Goal: Information Seeking & Learning: Compare options

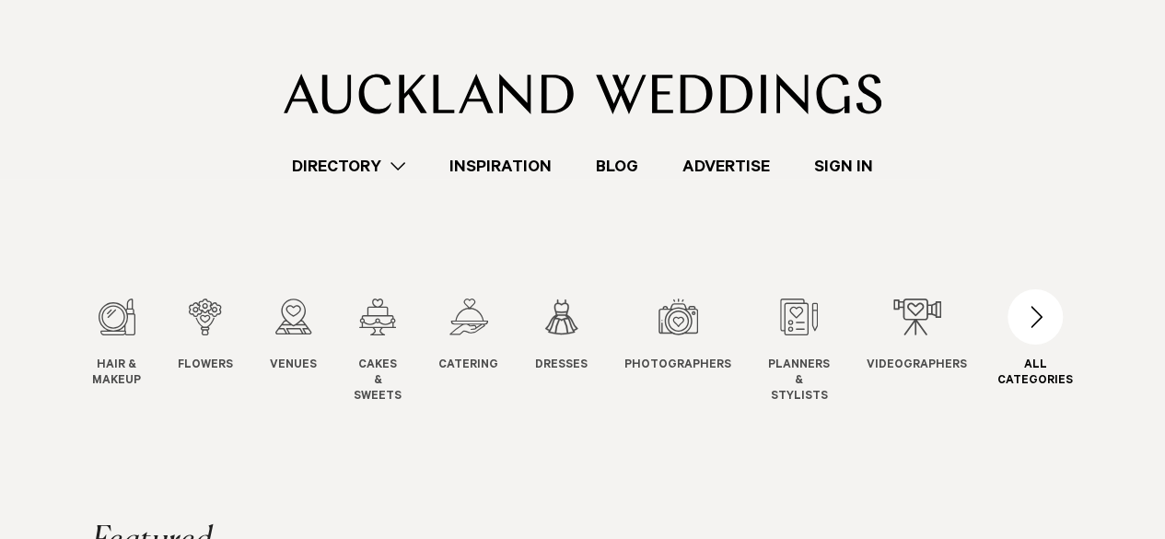
click at [1042, 325] on div "button" at bounding box center [1034, 316] width 55 height 55
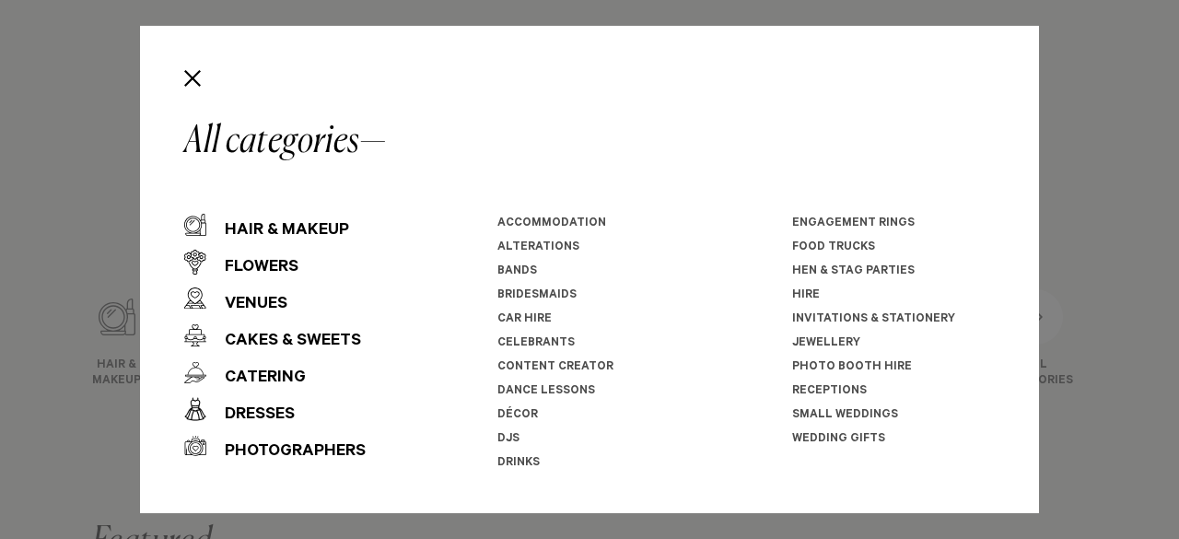
click at [35, 328] on div "All categories Hair & Makeup Flowers Venues Cakes & Sweets" at bounding box center [589, 269] width 1179 height 539
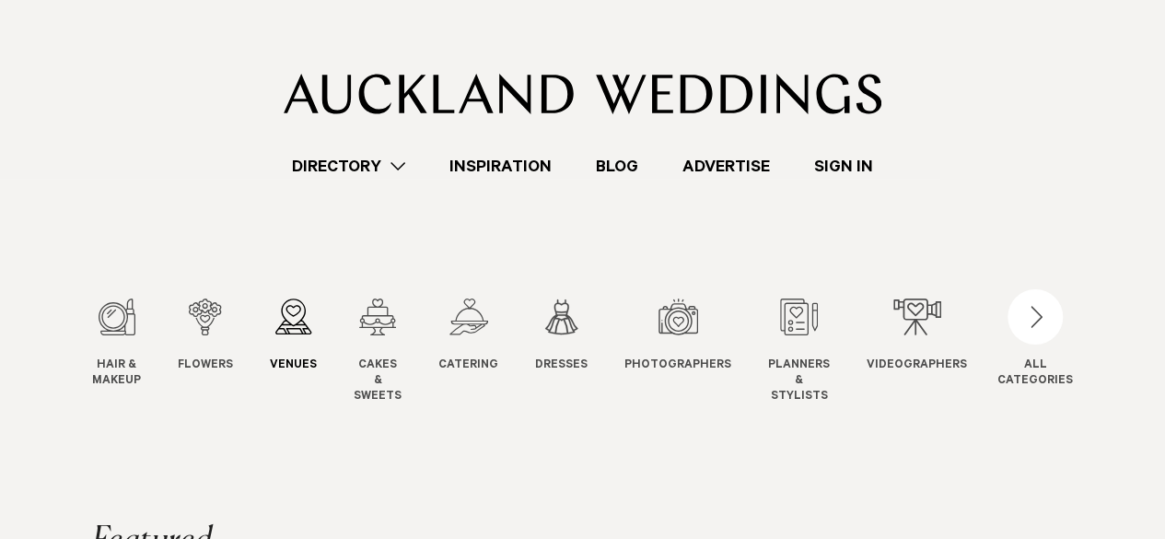
click at [296, 336] on link "Venues Venues" at bounding box center [293, 336] width 47 height 76
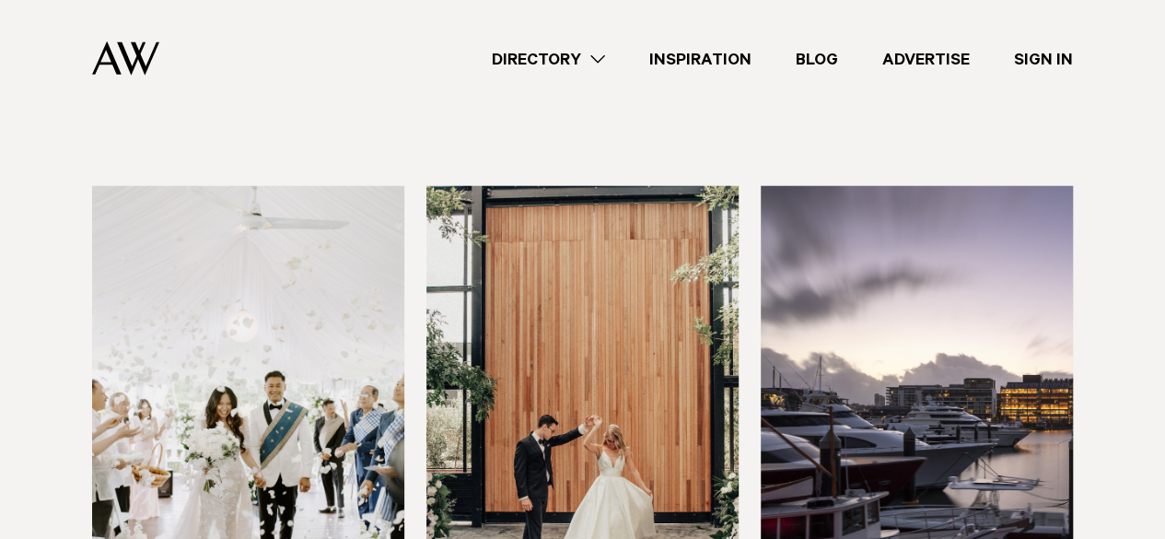
scroll to position [2566, 0]
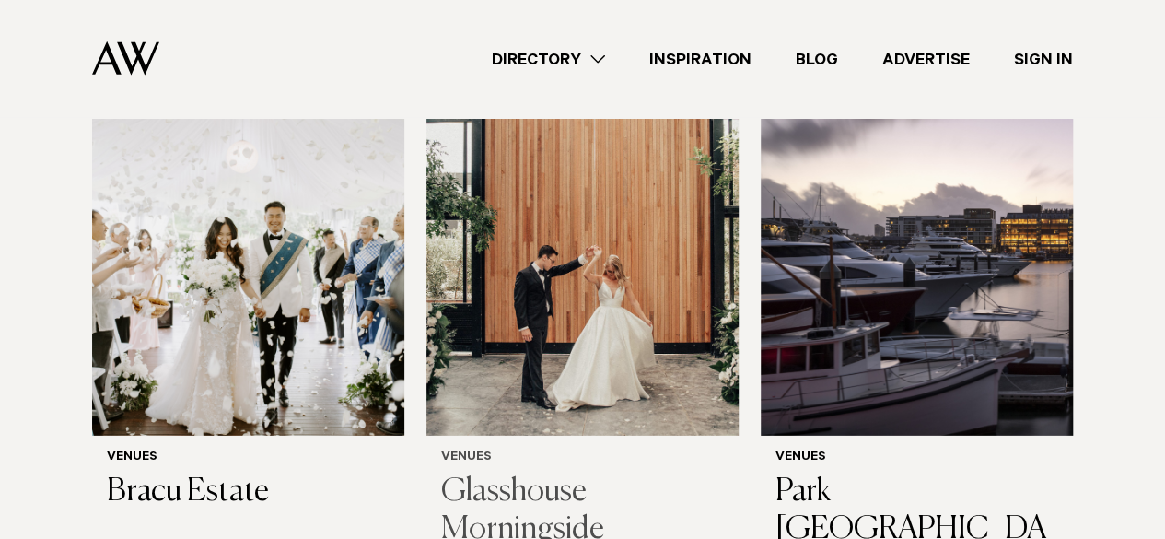
click at [517, 473] on h3 "Glasshouse Morningside" at bounding box center [582, 511] width 283 height 76
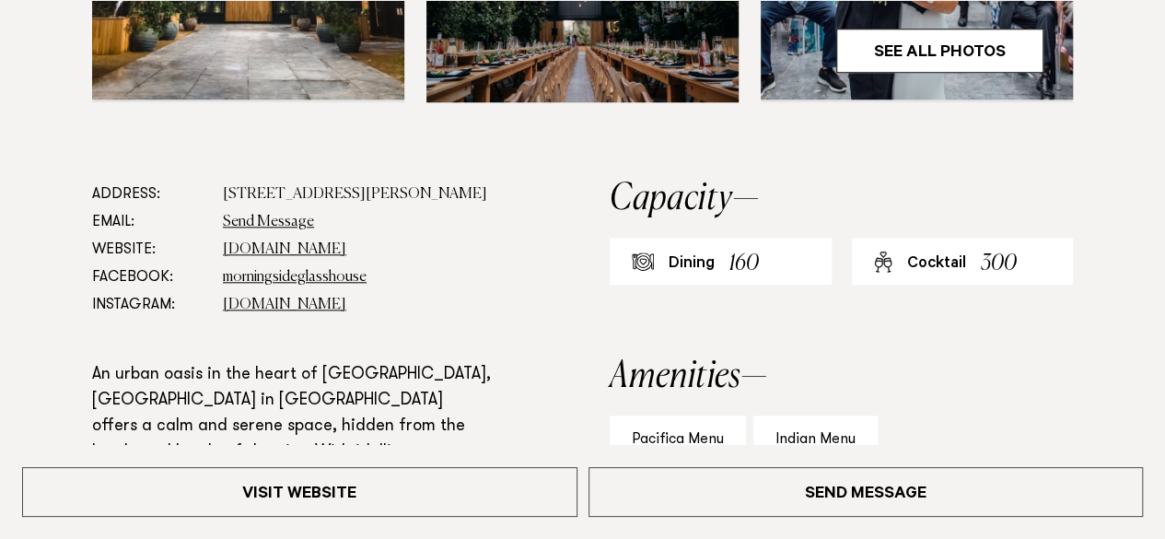
scroll to position [874, 0]
drag, startPoint x: 303, startPoint y: 215, endPoint x: 190, endPoint y: 190, distance: 116.0
click at [190, 190] on dl "Address: 18 McDonald Street, Morningside, Auckland 1025 Email: Send Message Web…" at bounding box center [291, 249] width 399 height 138
copy dl "18 McDonald Street, Morningside, Auckland 1025"
click at [422, 204] on dd "18 McDonald Street, Morningside, Auckland 1025" at bounding box center [357, 194] width 268 height 28
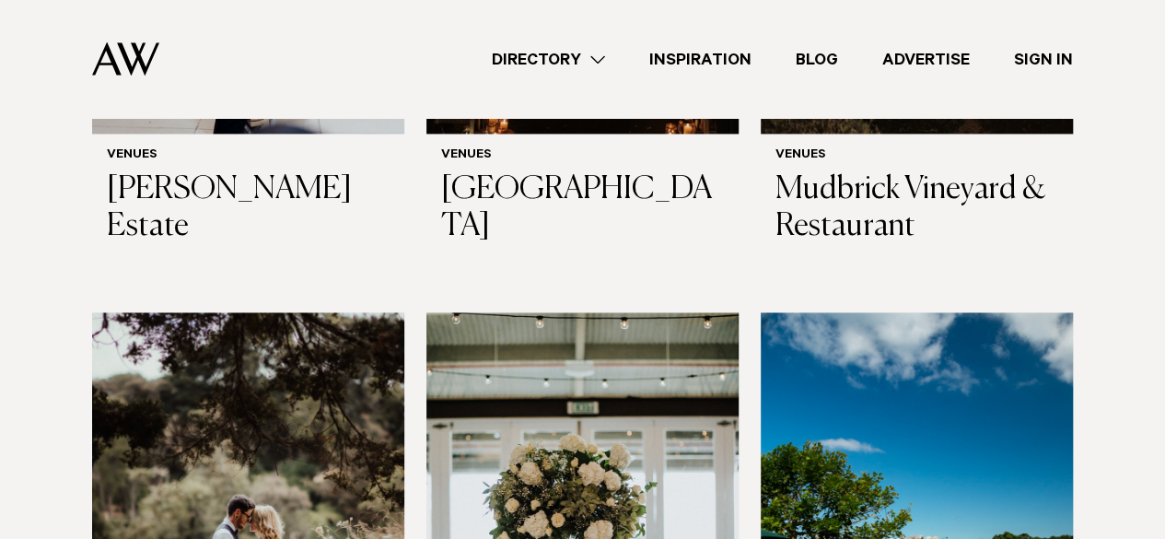
scroll to position [4848, 0]
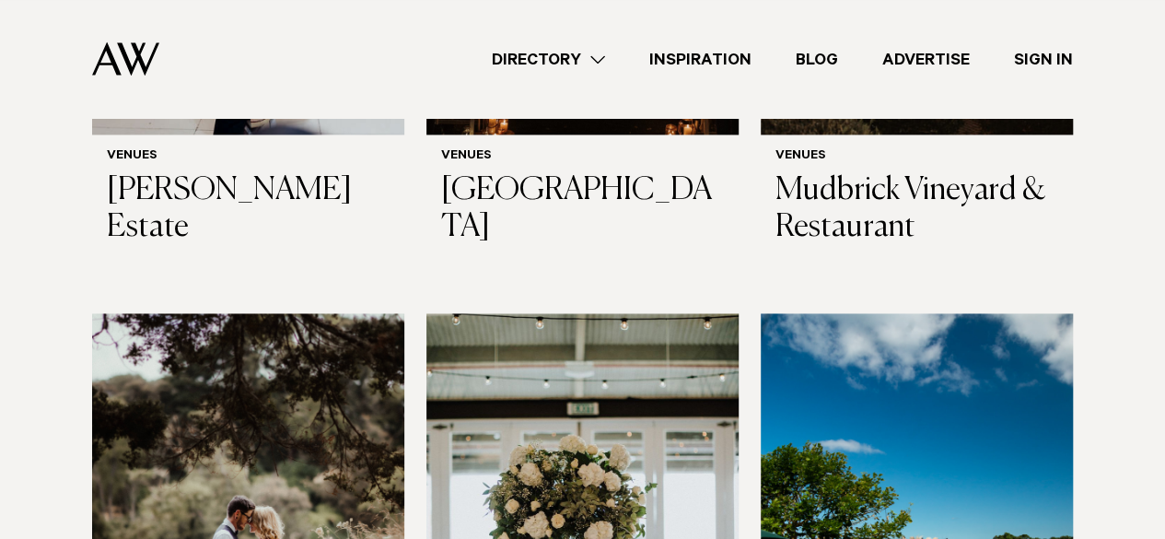
click at [361, 404] on img at bounding box center [248, 522] width 312 height 419
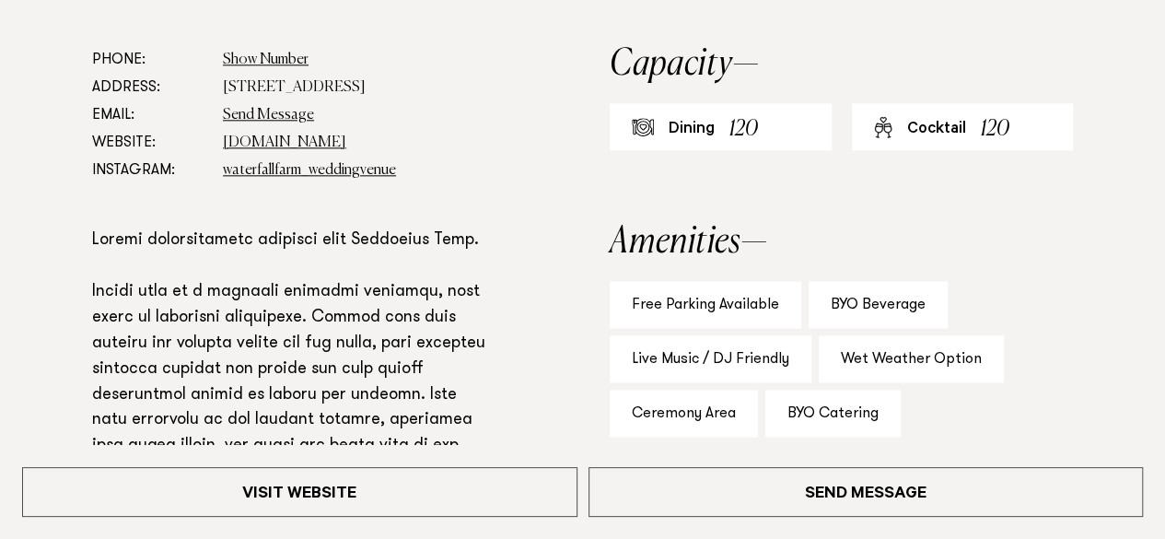
scroll to position [1010, 0]
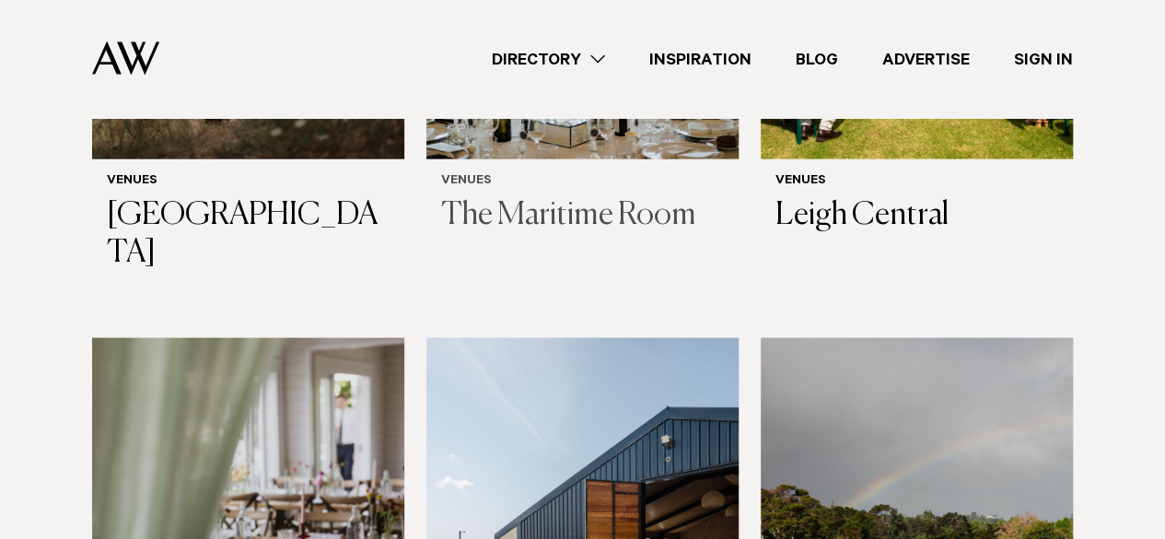
scroll to position [5422, 0]
click at [703, 393] on img at bounding box center [582, 546] width 312 height 419
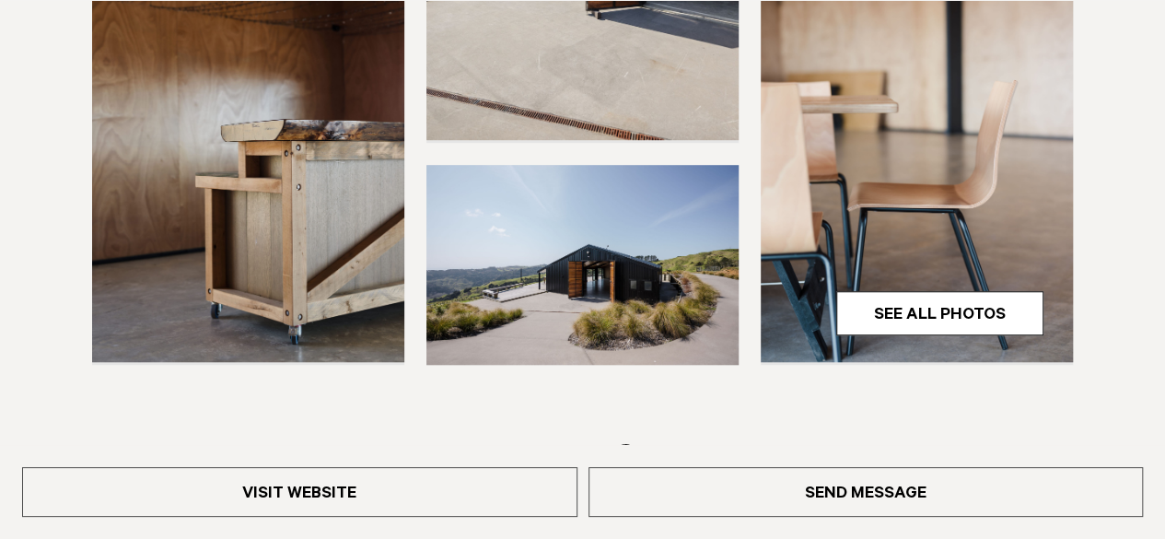
scroll to position [620, 0]
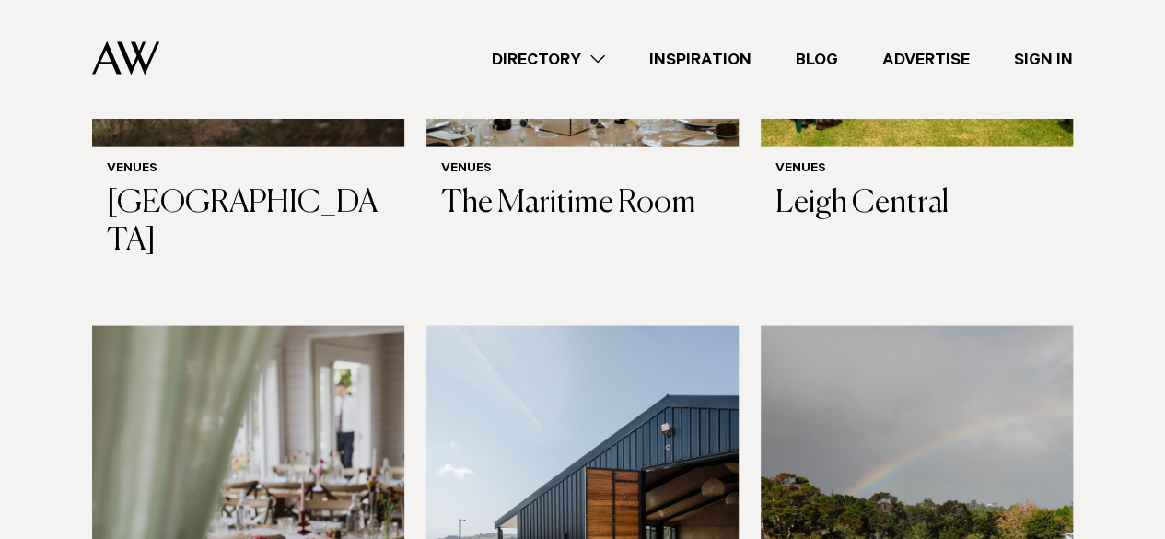
scroll to position [5428, 0]
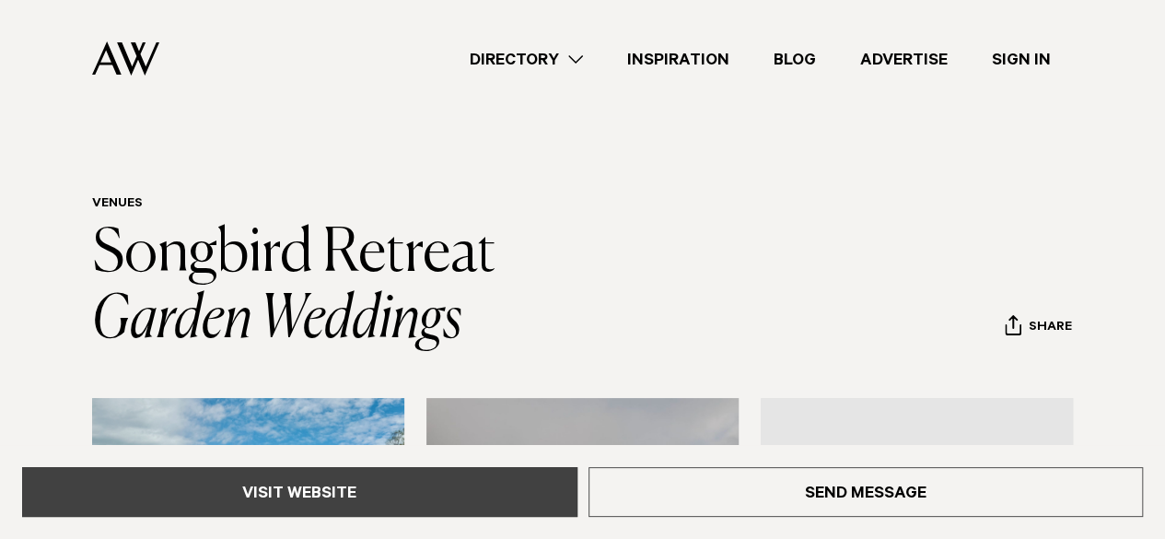
click at [518, 471] on link "Visit Website" at bounding box center [299, 492] width 555 height 50
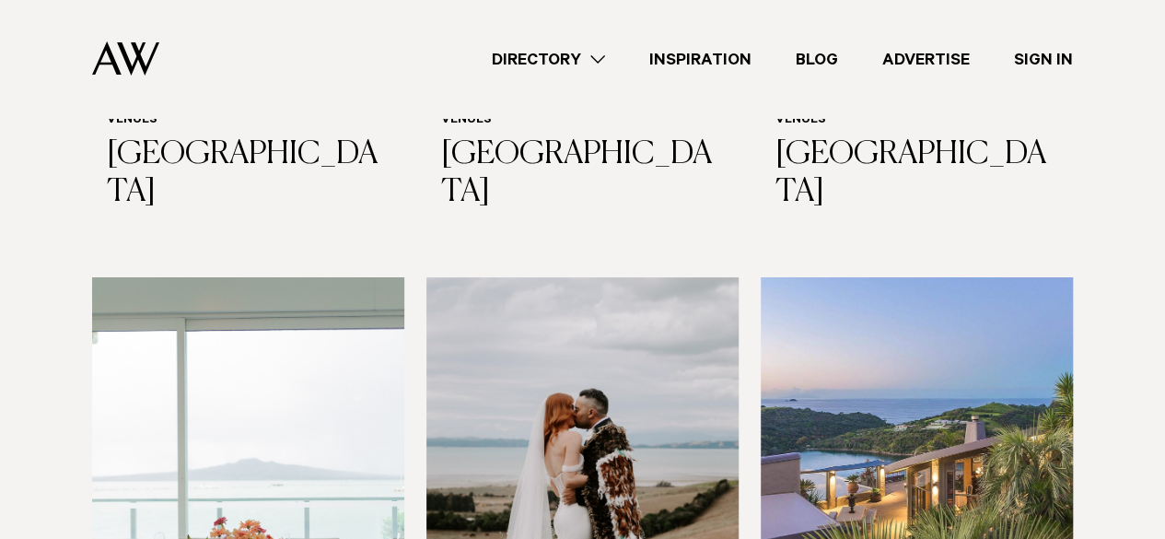
scroll to position [6716, 0]
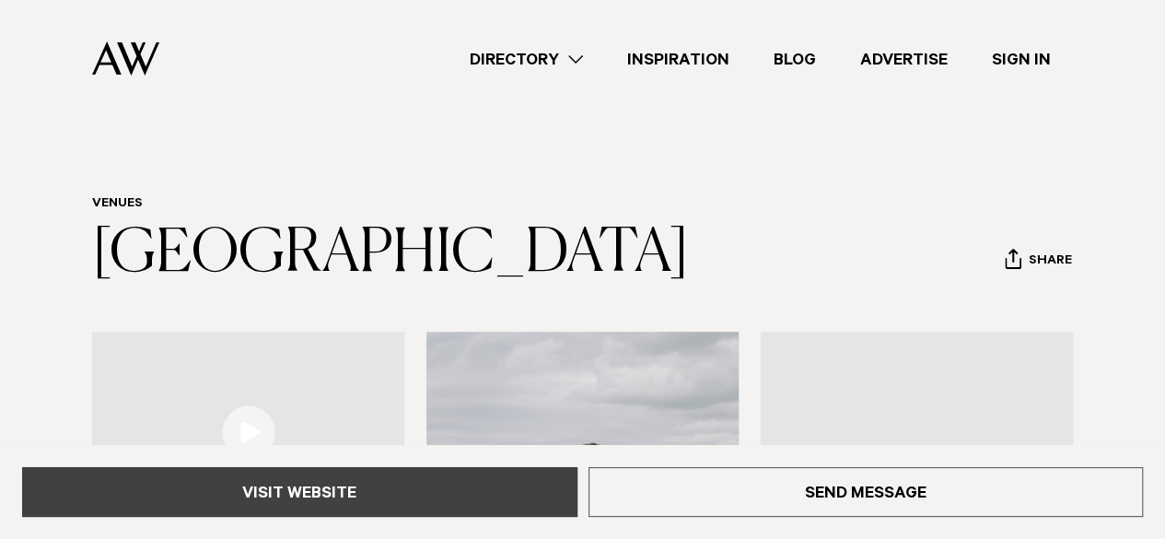
click at [422, 483] on link "Visit Website" at bounding box center [299, 492] width 555 height 50
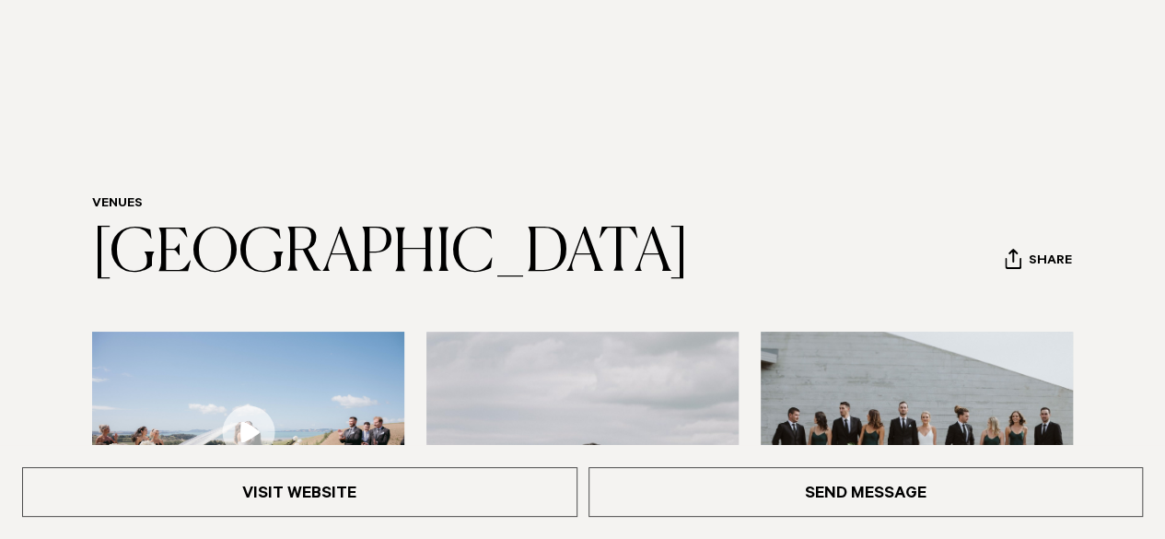
scroll to position [152, 0]
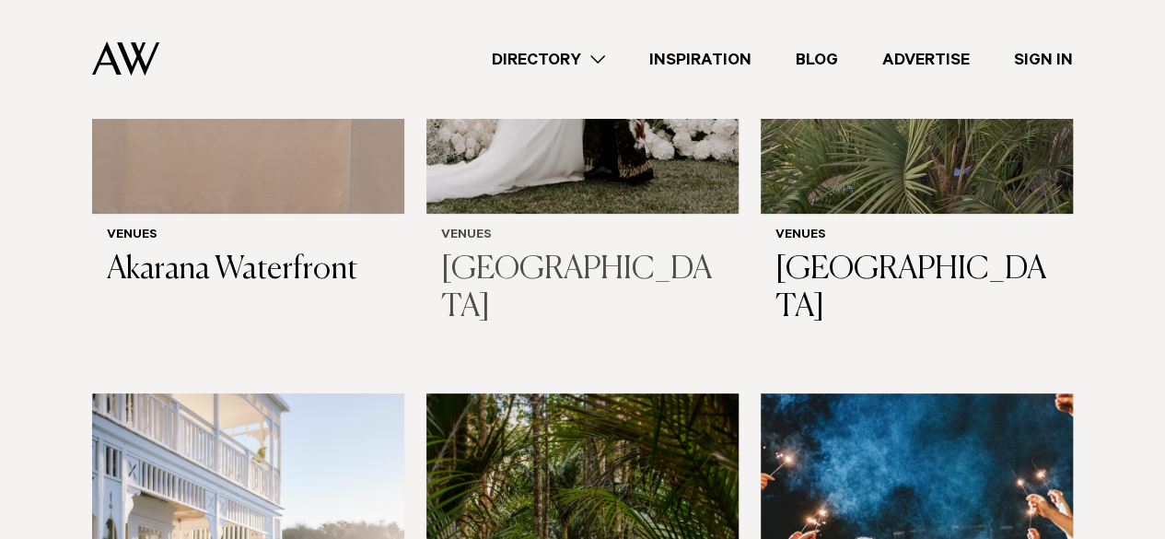
scroll to position [7198, 0]
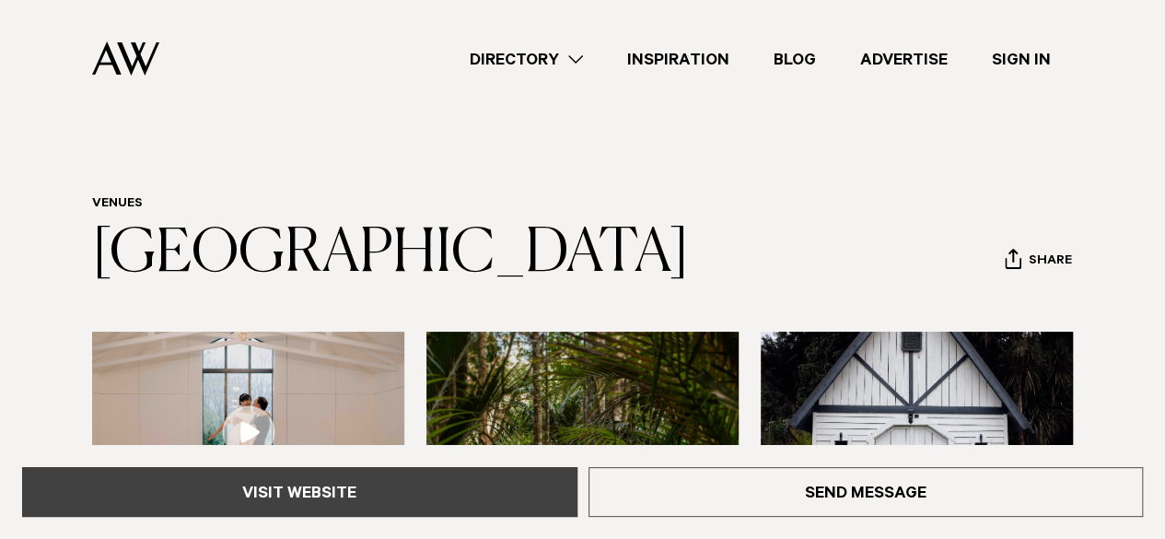
click at [381, 472] on link "Visit Website" at bounding box center [299, 492] width 555 height 50
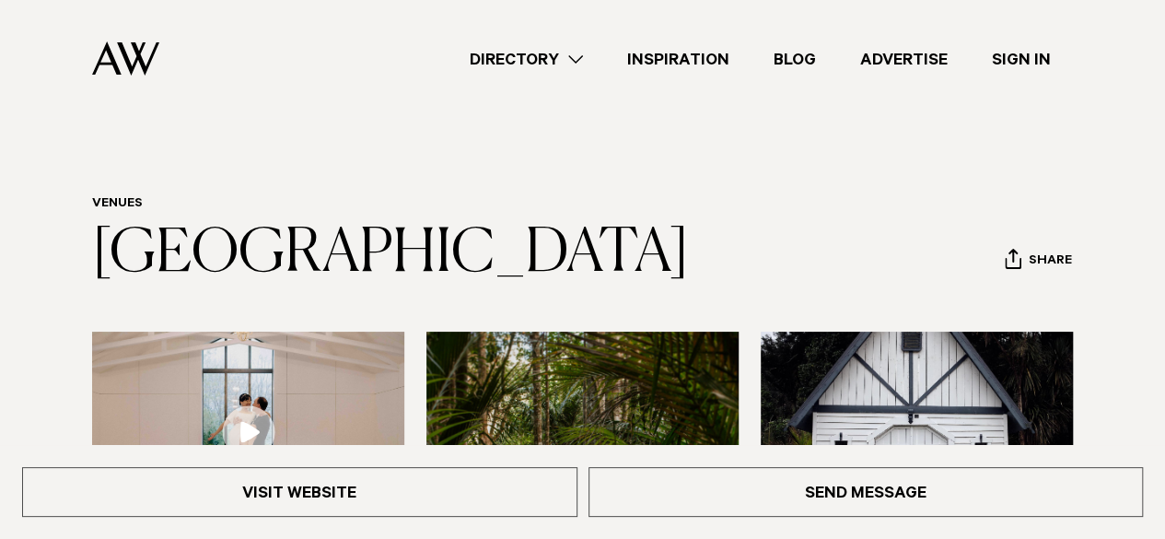
drag, startPoint x: 250, startPoint y: 153, endPoint x: 46, endPoint y: 250, distance: 225.3
click at [46, 250] on div "Venues Bridgewater Country Estate Share Copy Link Email twitter" at bounding box center [582, 241] width 1135 height 91
copy link "[GEOGRAPHIC_DATA]"
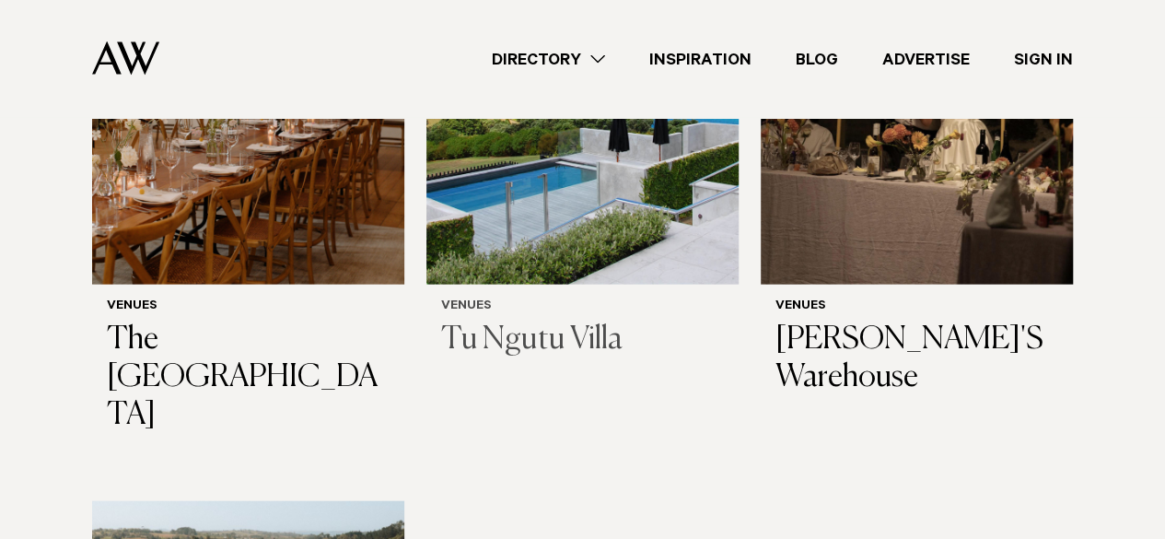
scroll to position [8972, 0]
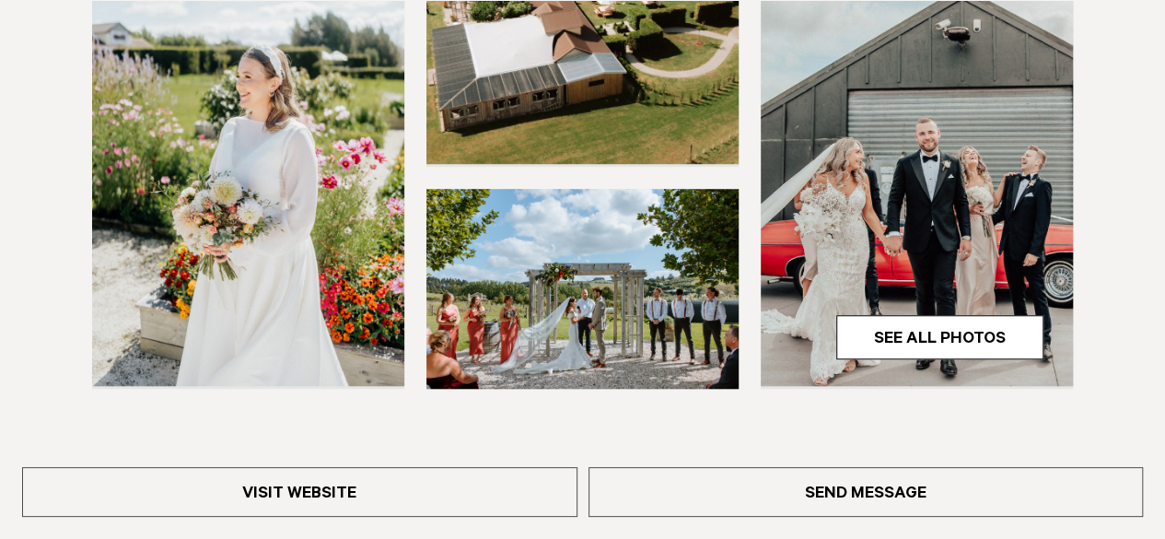
scroll to position [588, 0]
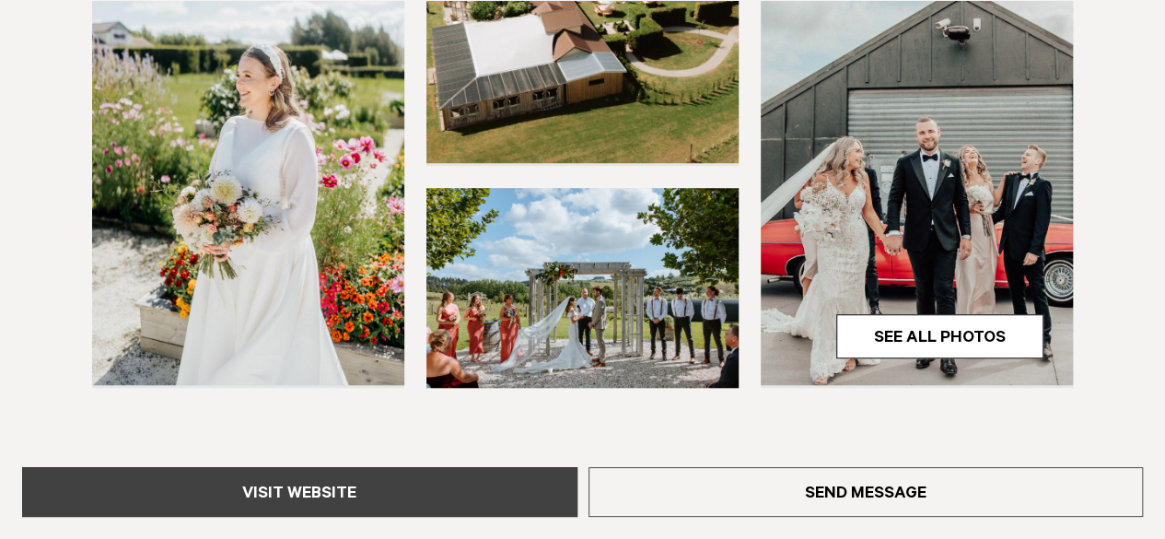
click at [365, 489] on link "Visit Website" at bounding box center [299, 492] width 555 height 50
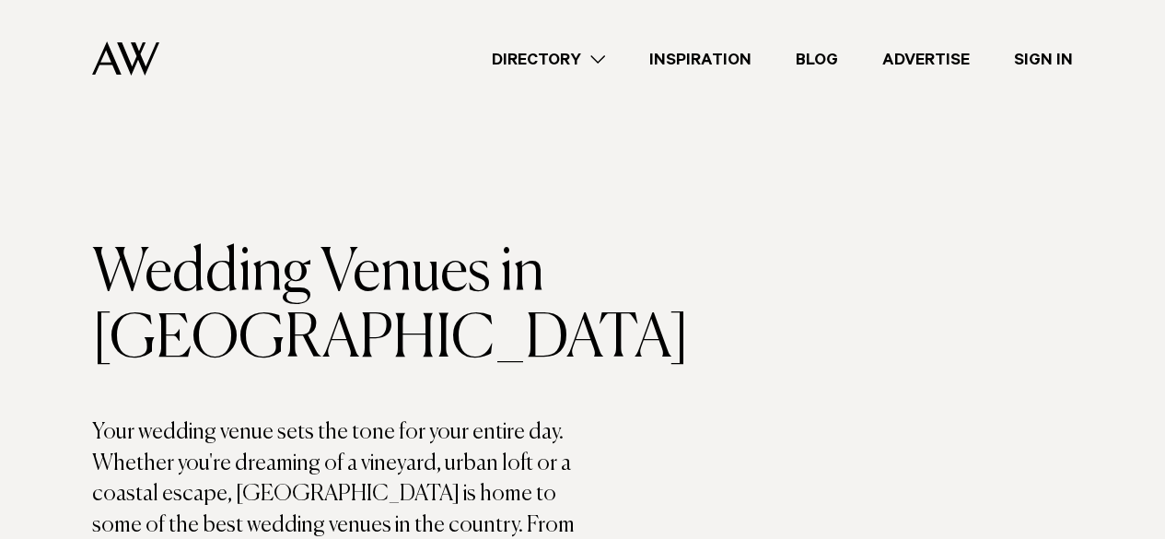
click at [601, 63] on link "Directory" at bounding box center [548, 59] width 157 height 25
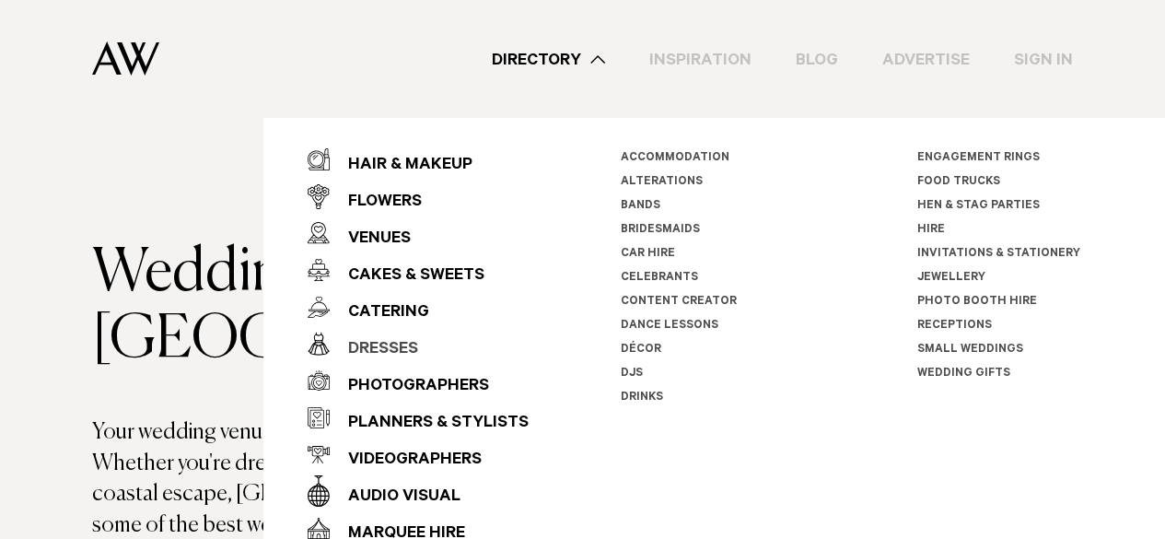
click at [384, 337] on div "Dresses" at bounding box center [374, 350] width 88 height 37
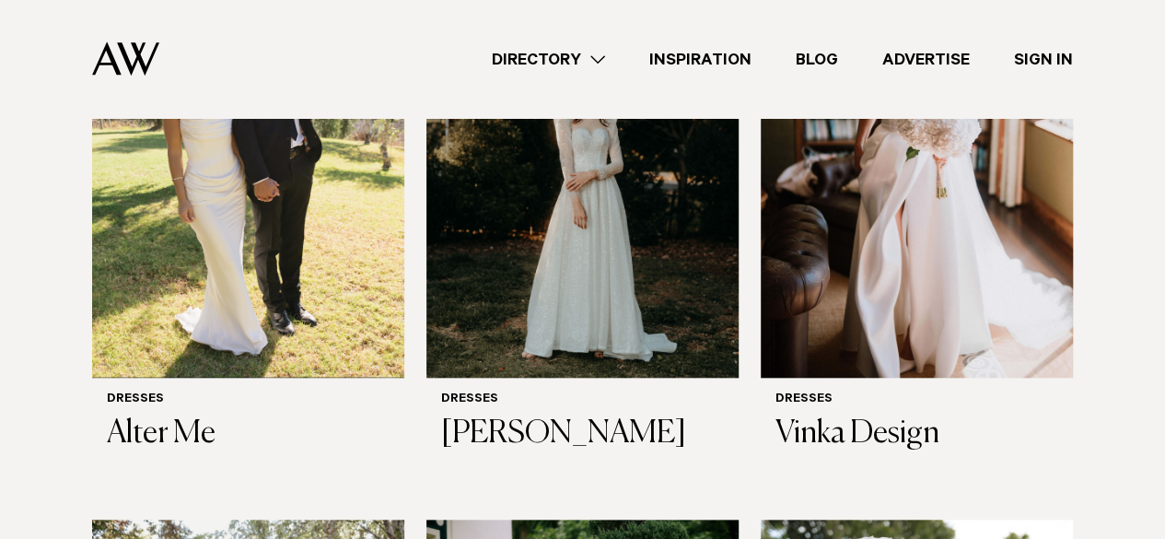
scroll to position [716, 0]
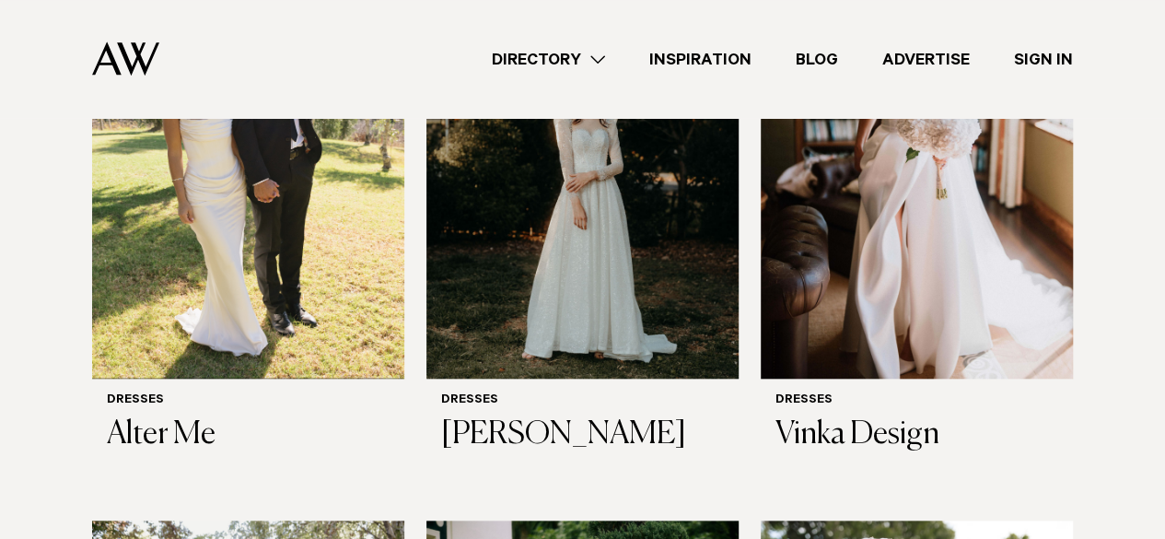
click at [384, 337] on img at bounding box center [248, 169] width 312 height 419
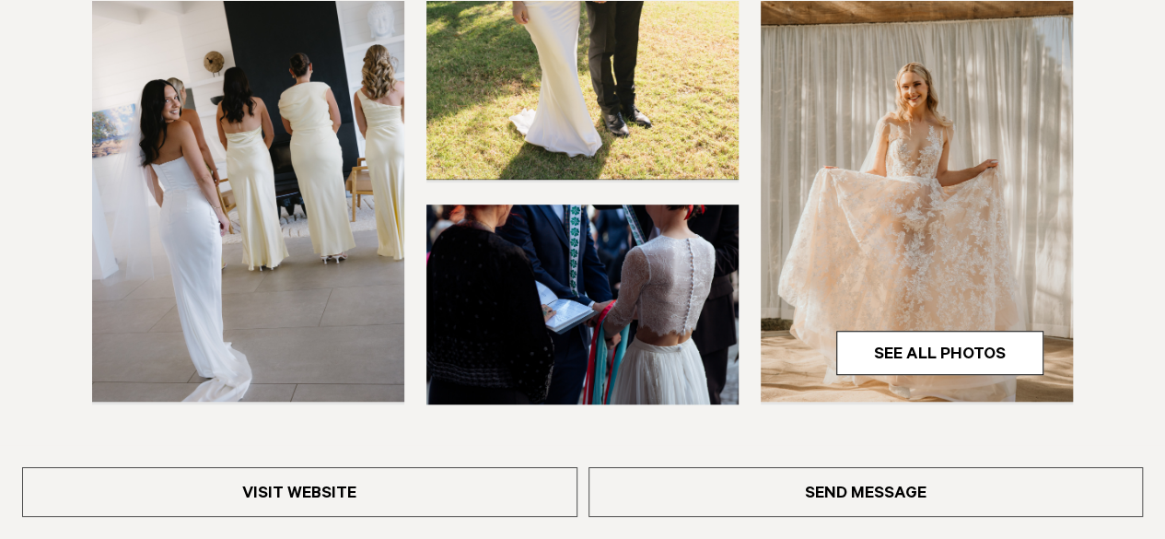
scroll to position [599, 0]
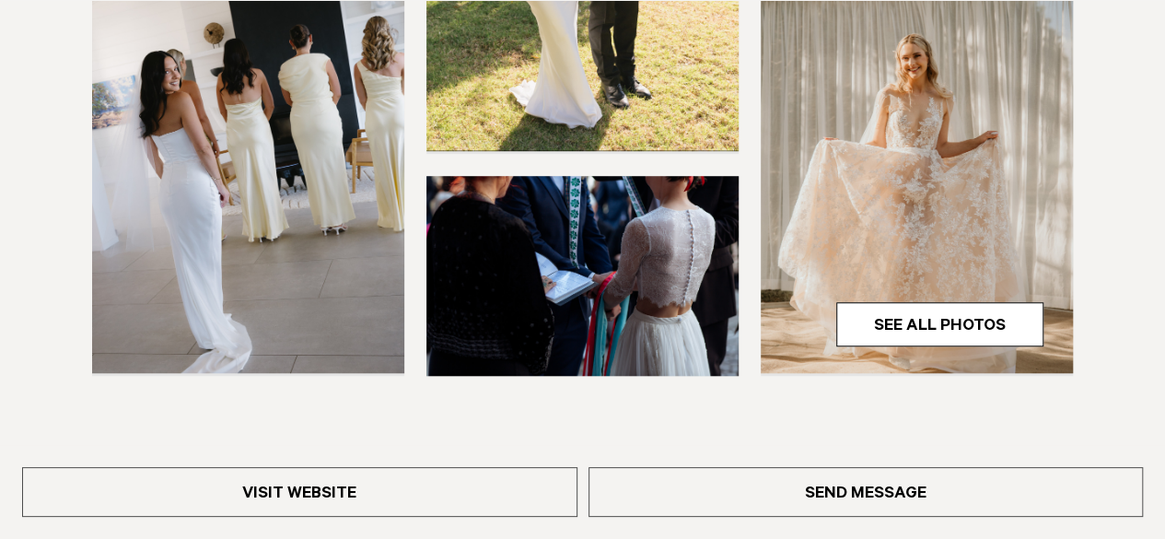
click at [422, 462] on div "Visit Website Send Message" at bounding box center [582, 492] width 1165 height 94
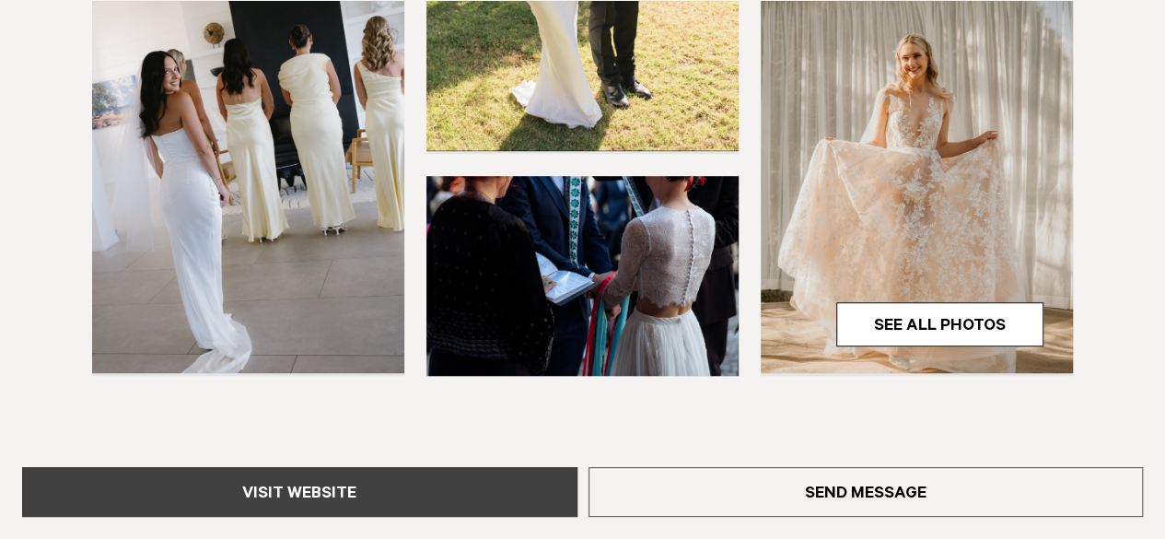
click at [448, 494] on link "Visit Website" at bounding box center [299, 492] width 555 height 50
click at [324, 462] on div "Visit Website Send Message" at bounding box center [582, 492] width 1165 height 94
click at [266, 489] on link "Visit Website" at bounding box center [299, 492] width 555 height 50
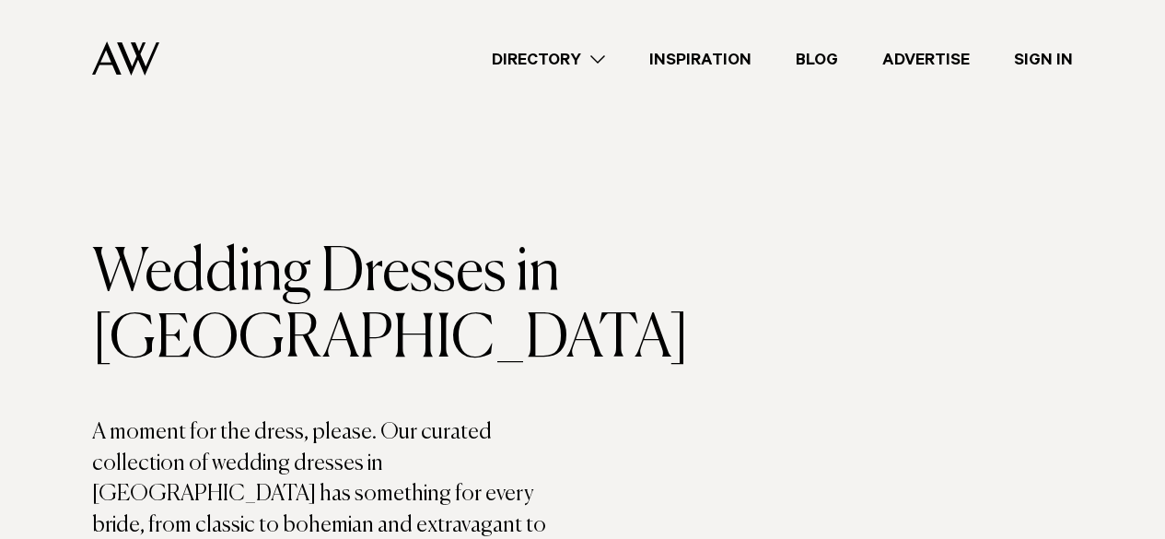
scroll to position [716, 0]
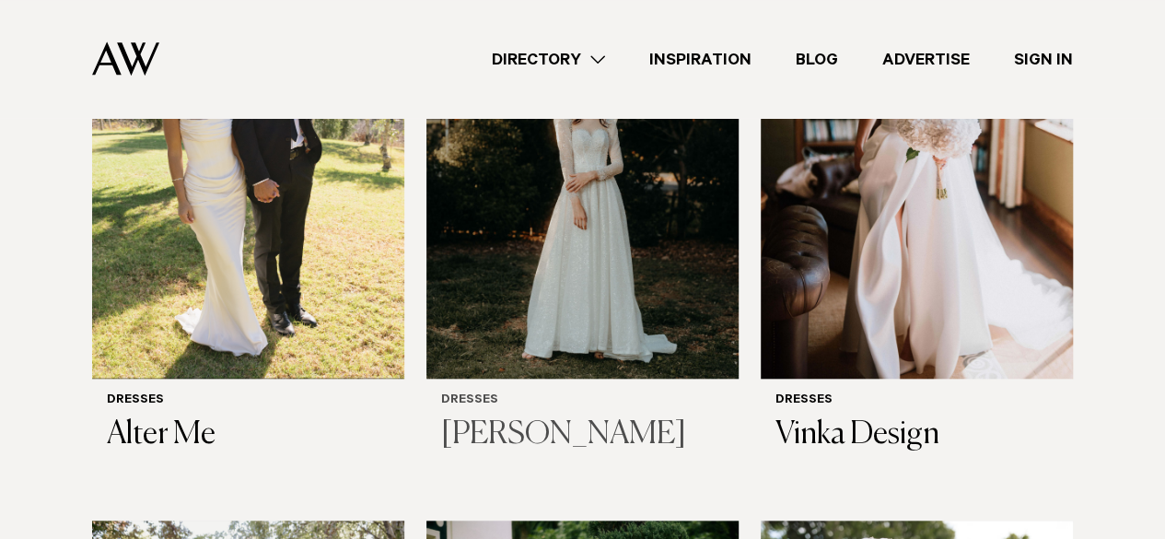
click at [588, 331] on img at bounding box center [582, 169] width 312 height 419
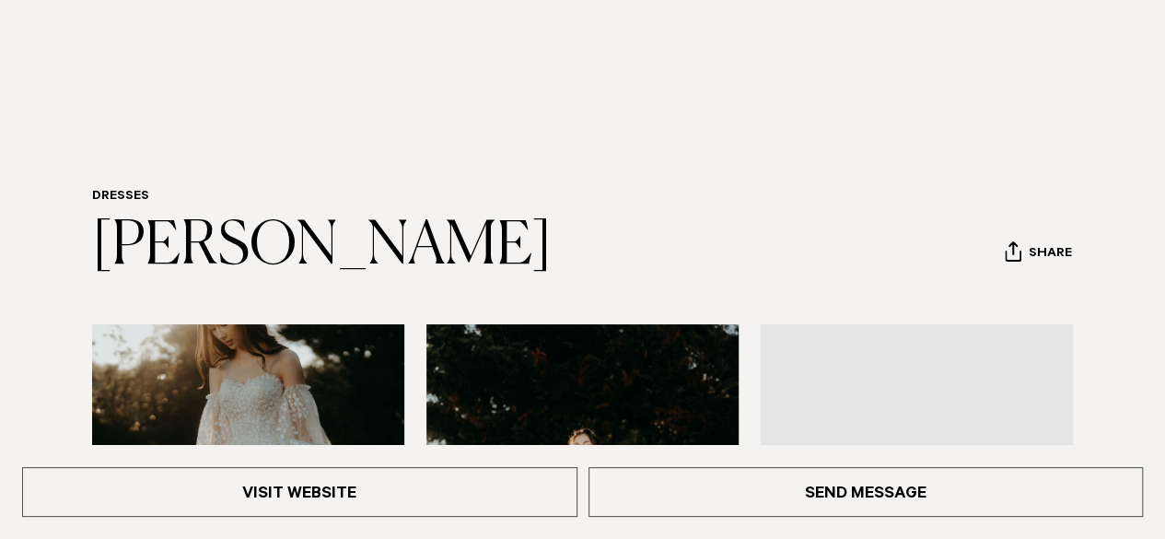
scroll to position [8, 0]
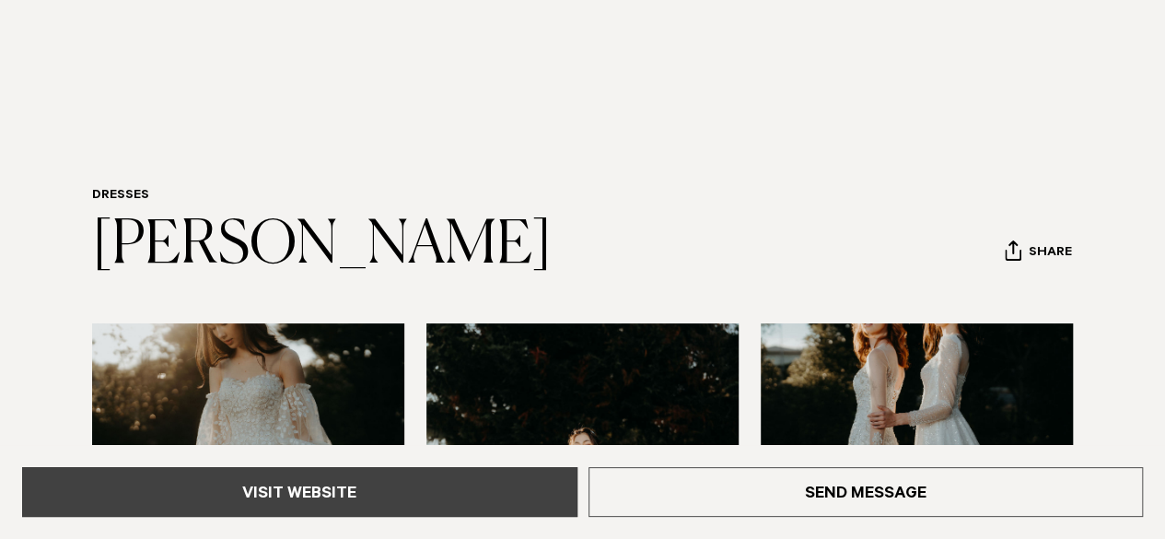
click at [466, 478] on link "Visit Website" at bounding box center [299, 492] width 555 height 50
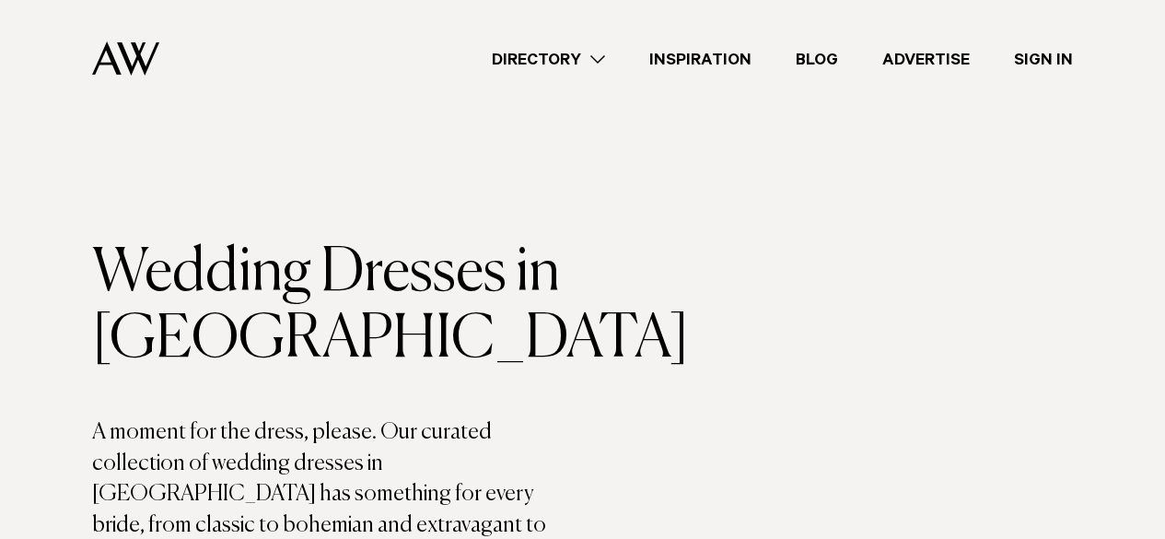
scroll to position [716, 0]
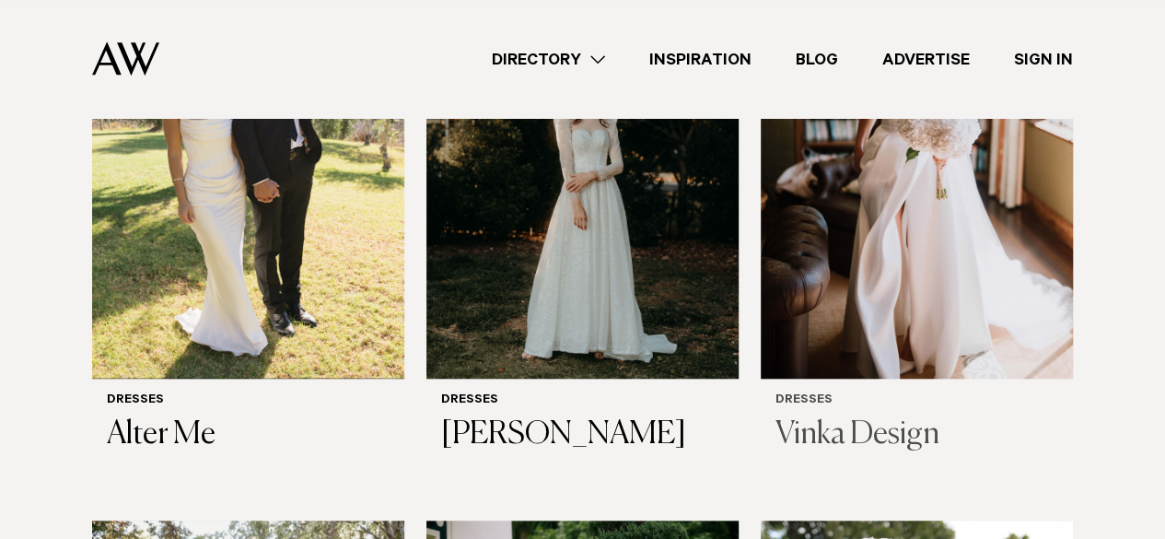
click at [875, 257] on img at bounding box center [917, 169] width 312 height 419
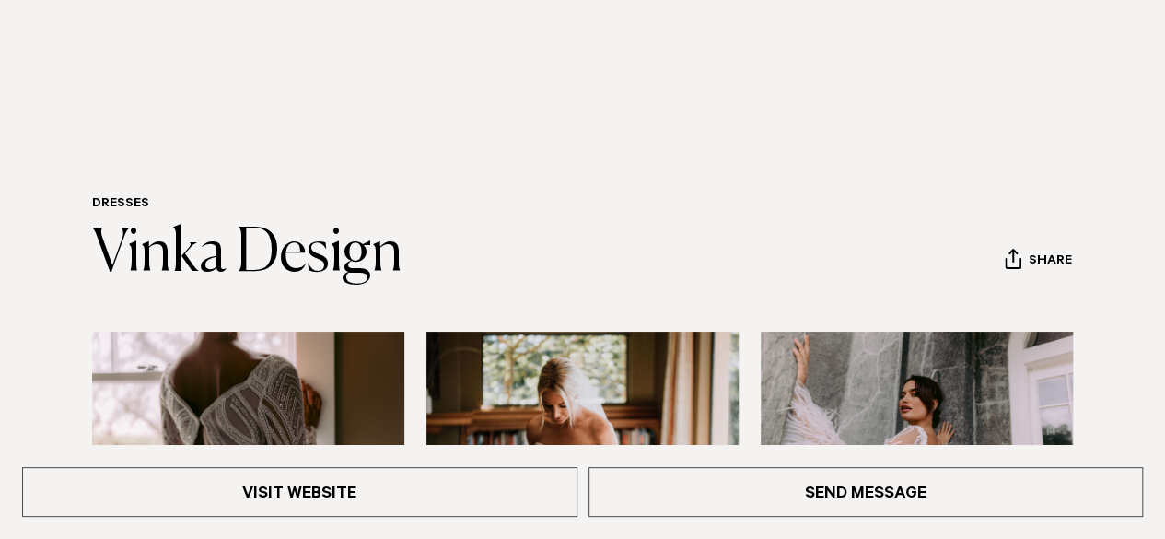
scroll to position [18, 0]
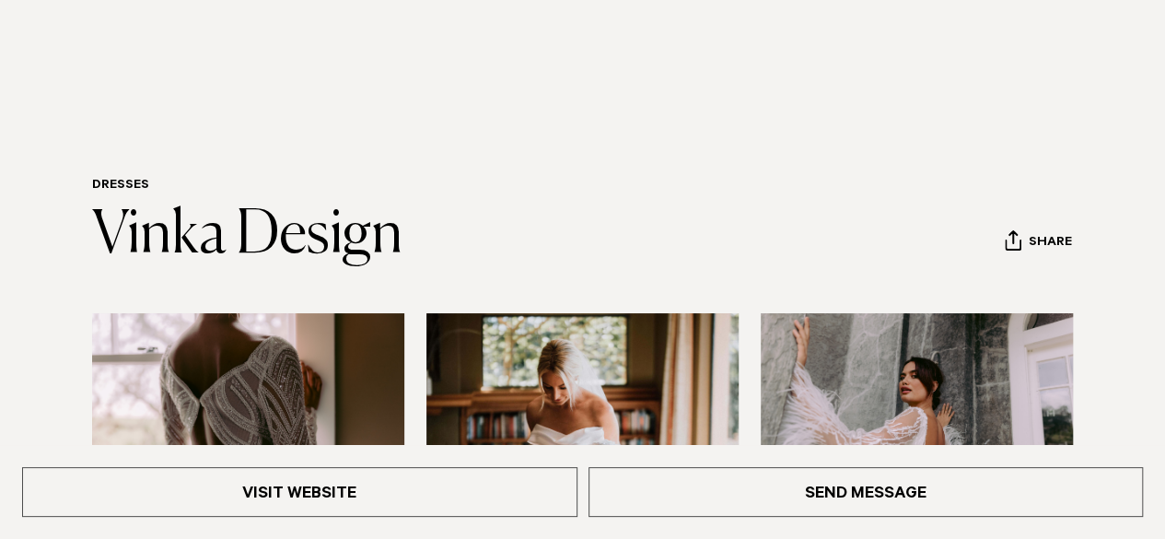
click at [374, 529] on div "Visit Website Send Message" at bounding box center [582, 492] width 1165 height 94
click at [324, 467] on div "Visit Website Send Message" at bounding box center [582, 492] width 1165 height 94
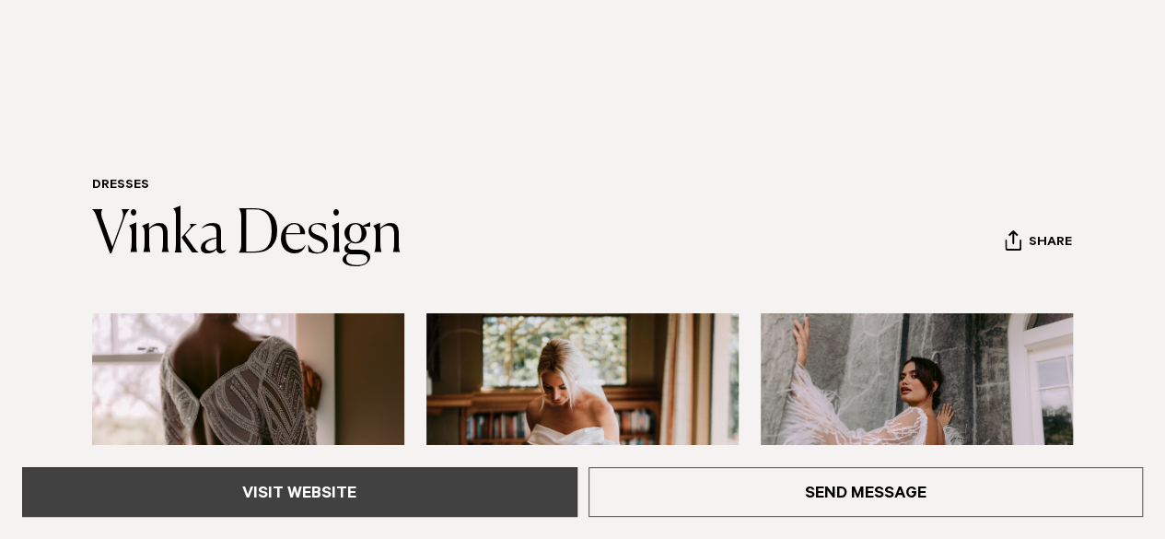
click at [290, 490] on link "Visit Website" at bounding box center [299, 492] width 555 height 50
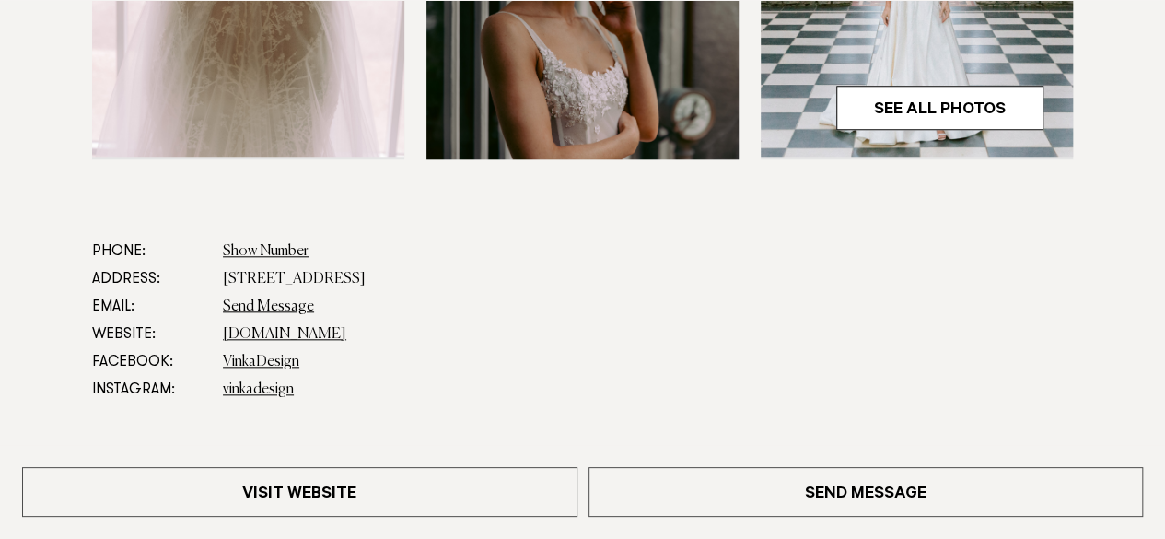
scroll to position [818, 0]
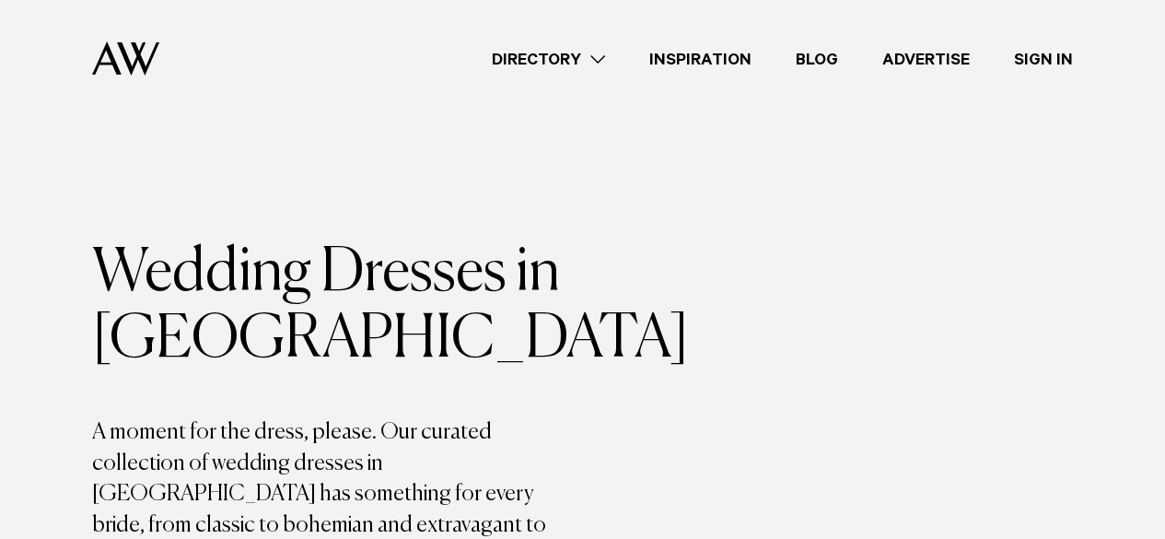
click at [548, 56] on link "Directory" at bounding box center [548, 59] width 157 height 25
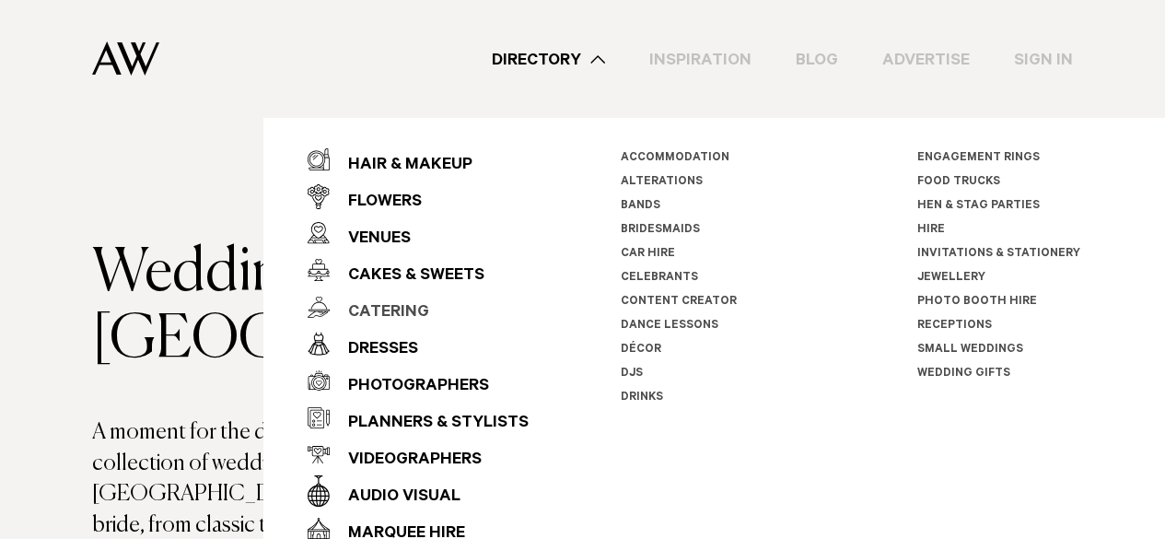
scroll to position [29, 0]
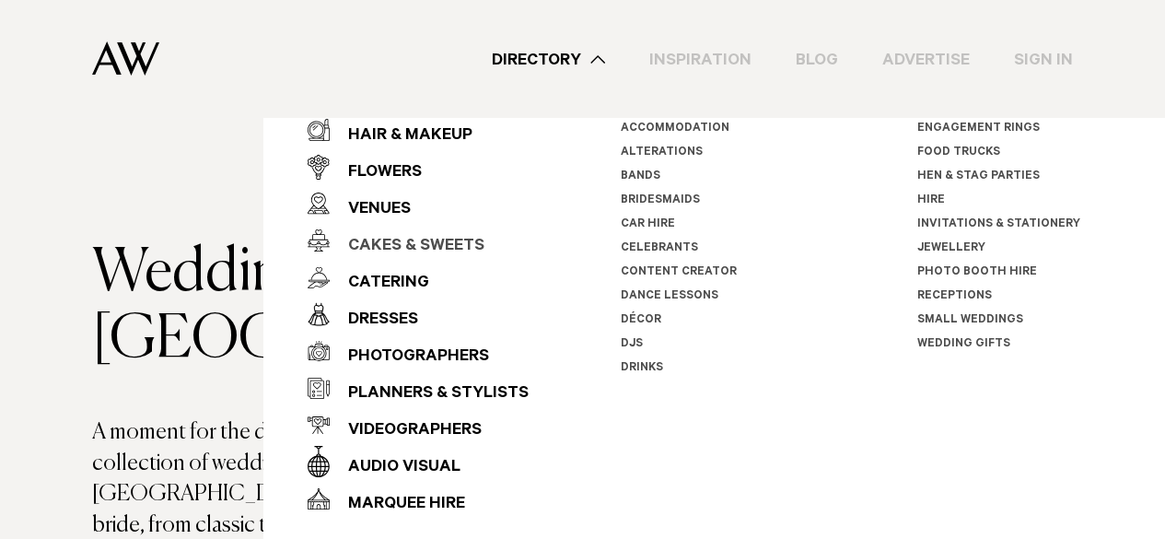
click at [405, 246] on div "Cakes & Sweets" at bounding box center [407, 246] width 155 height 37
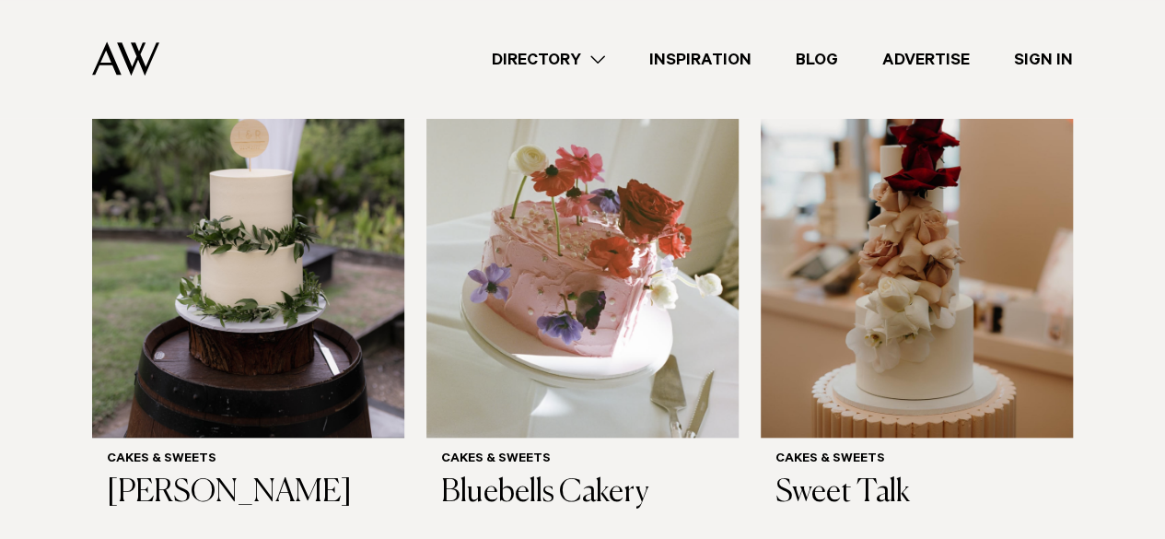
scroll to position [723, 0]
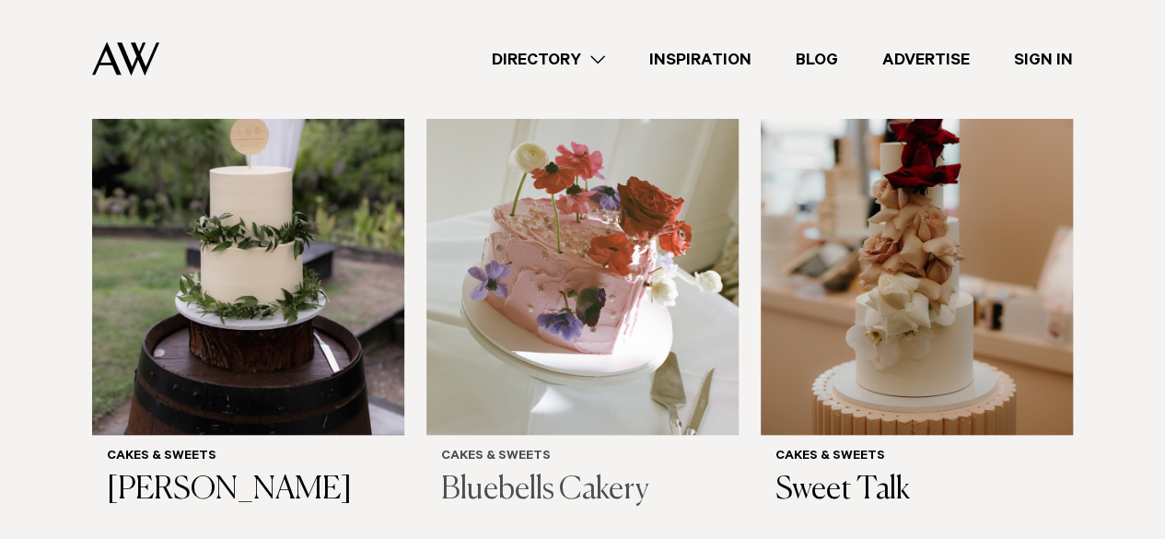
click at [483, 327] on img at bounding box center [582, 225] width 312 height 419
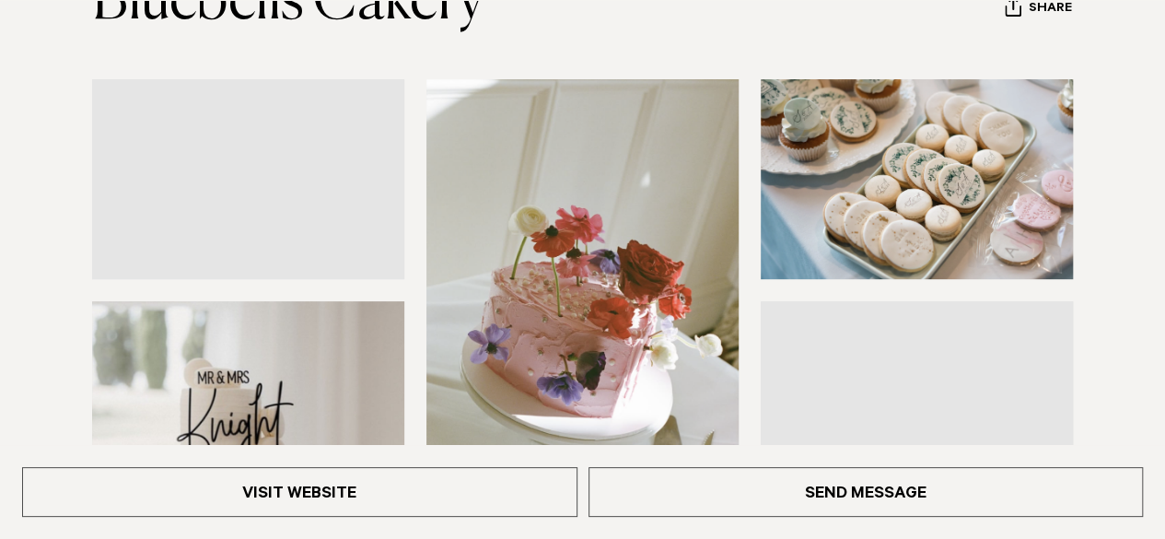
scroll to position [254, 0]
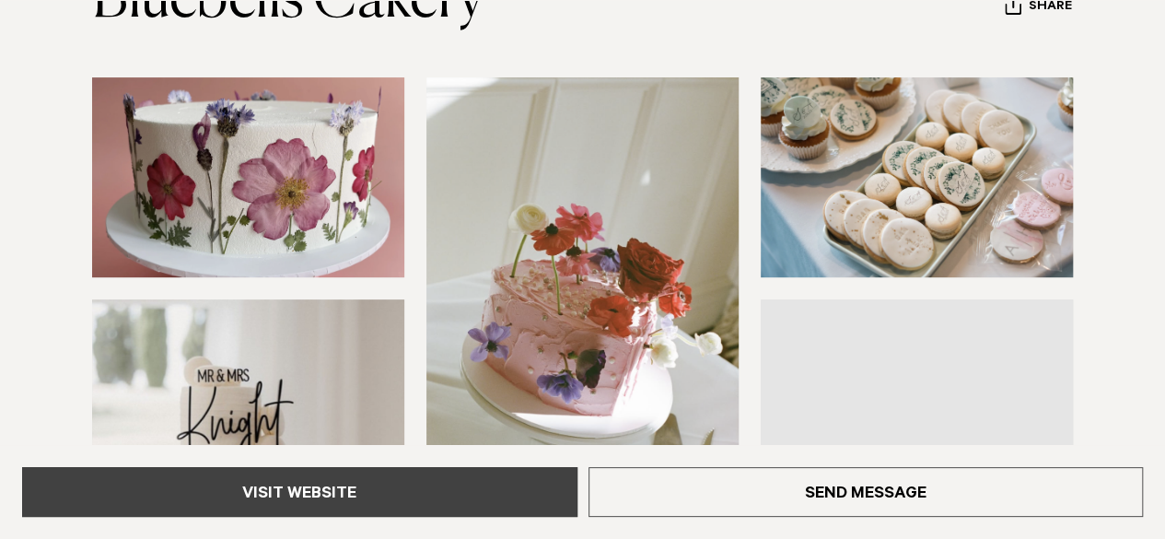
click at [402, 476] on link "Visit Website" at bounding box center [299, 492] width 555 height 50
